Goal: Check status: Check status

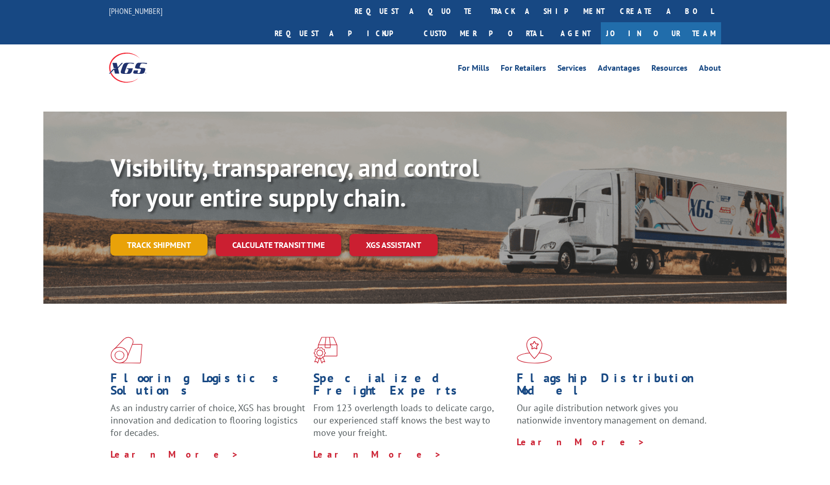
click at [162, 234] on link "Track shipment" at bounding box center [158, 245] width 97 height 22
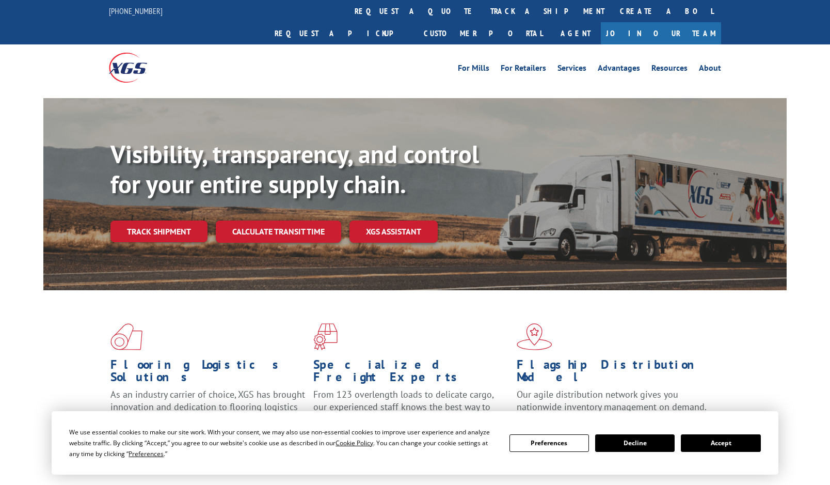
click at [752, 449] on button "Accept" at bounding box center [721, 443] width 80 height 18
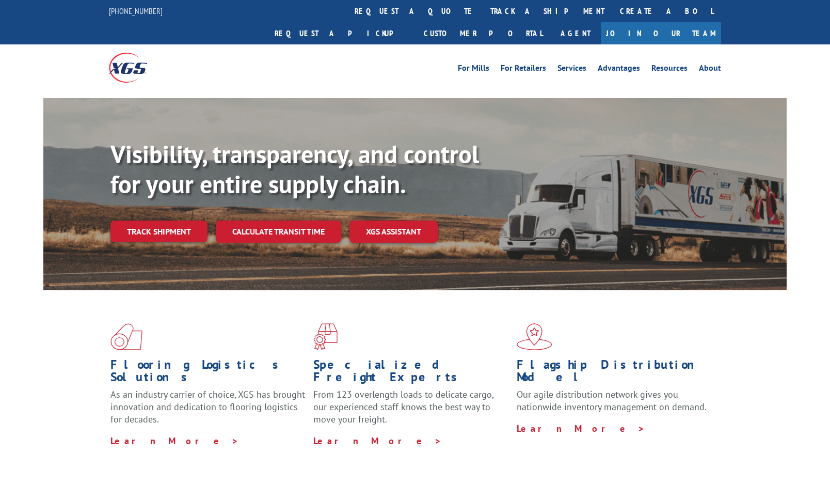
click at [158, 220] on link "Track shipment" at bounding box center [158, 231] width 97 height 22
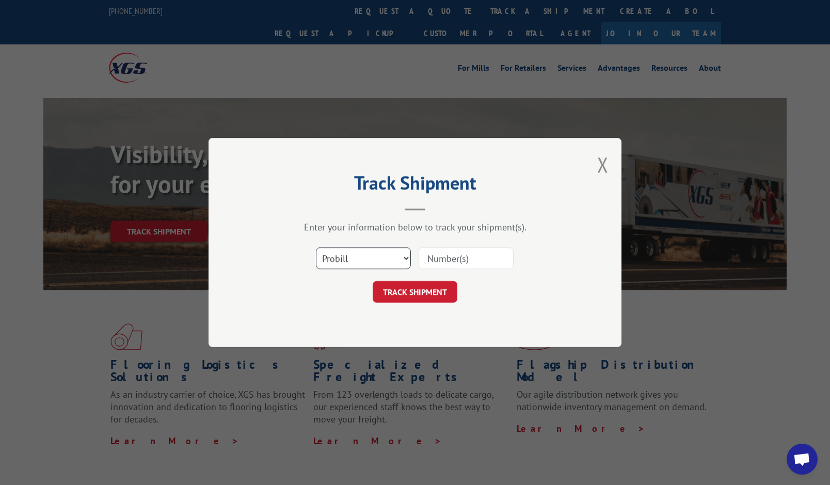
click at [383, 250] on select "Select category... Probill BOL PO" at bounding box center [363, 258] width 95 height 22
select select "po"
click at [316, 247] on select "Select category... Probill BOL PO" at bounding box center [363, 258] width 95 height 22
click at [470, 267] on input at bounding box center [466, 258] width 95 height 22
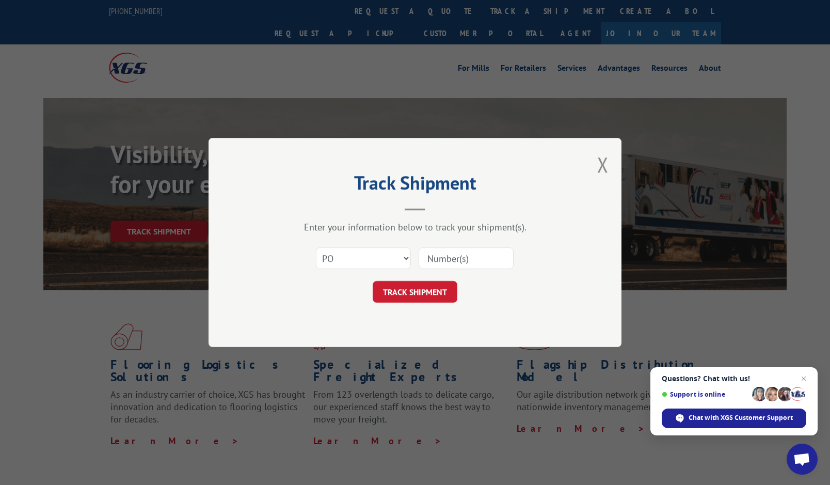
paste input "40512873"
type input "40512873"
click at [438, 283] on button "TRACK SHIPMENT" at bounding box center [415, 292] width 85 height 22
